Goal: Task Accomplishment & Management: Use online tool/utility

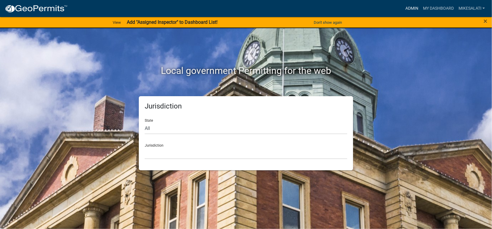
click at [412, 7] on link "Admin" at bounding box center [412, 8] width 18 height 11
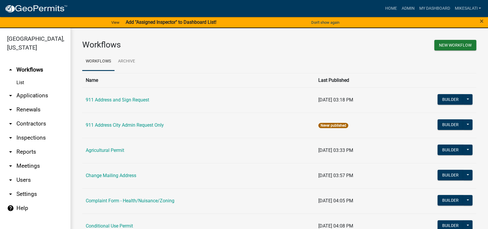
click at [26, 89] on link "arrow_drop_down Applications" at bounding box center [35, 96] width 70 height 14
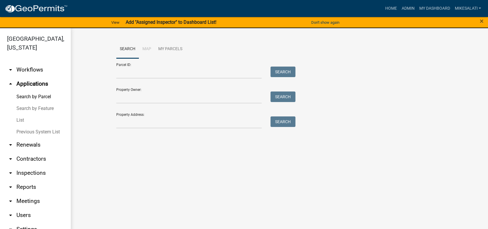
click at [34, 91] on link "Search by Parcel" at bounding box center [35, 97] width 70 height 12
click at [128, 95] on input "Property Owner:" at bounding box center [188, 98] width 145 height 12
drag, startPoint x: 125, startPoint y: 114, endPoint x: 125, endPoint y: 120, distance: 5.6
click at [125, 119] on div "Property Address: Search" at bounding box center [204, 118] width 176 height 20
click at [122, 121] on input "Property Address:" at bounding box center [188, 122] width 145 height 12
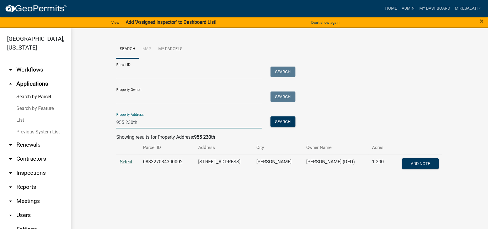
type input "955 230th"
click at [130, 161] on span "Select" at bounding box center [126, 162] width 13 height 6
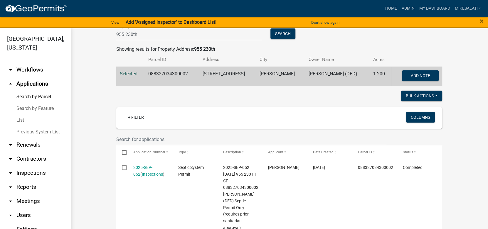
scroll to position [117, 0]
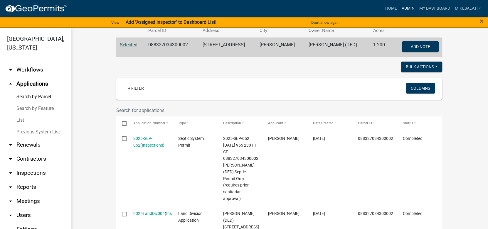
click at [406, 7] on link "Admin" at bounding box center [408, 8] width 18 height 11
